Goal: Task Accomplishment & Management: Manage account settings

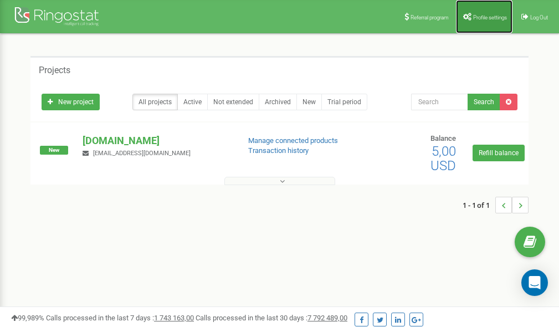
click at [479, 15] on span "Profile settings" at bounding box center [490, 17] width 34 height 6
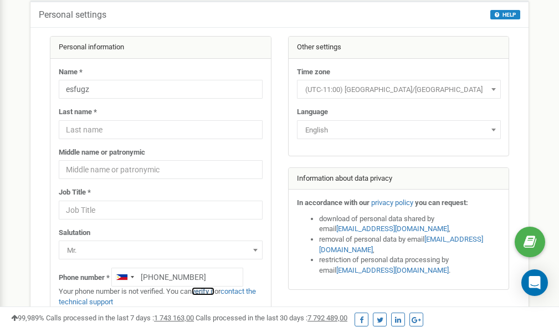
click at [209, 291] on link "verify it" at bounding box center [203, 291] width 23 height 8
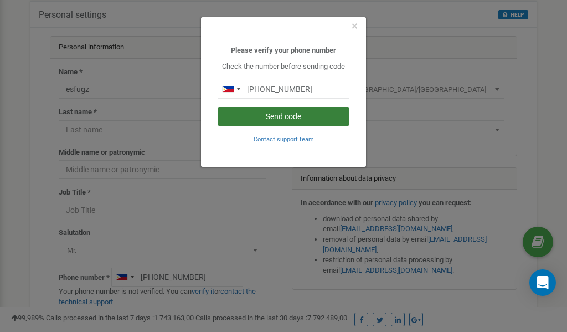
click at [286, 118] on button "Send code" at bounding box center [284, 116] width 132 height 19
